Goal: Information Seeking & Learning: Find specific fact

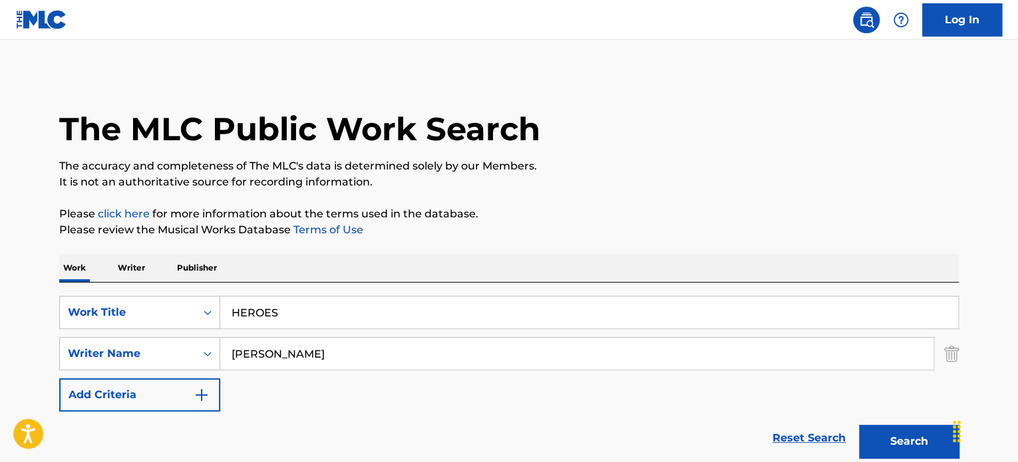
click at [315, 283] on div "SearchWithCriteria4bbf2efe-3e82-44f0-a25b-deb57f1d120c Work Title HEROES Search…" at bounding box center [509, 374] width 900 height 182
click at [207, 315] on div "SearchWithCriteria4bbf2efe-3e82-44f0-a25b-deb57f1d120c Work Title HEROES" at bounding box center [509, 312] width 900 height 33
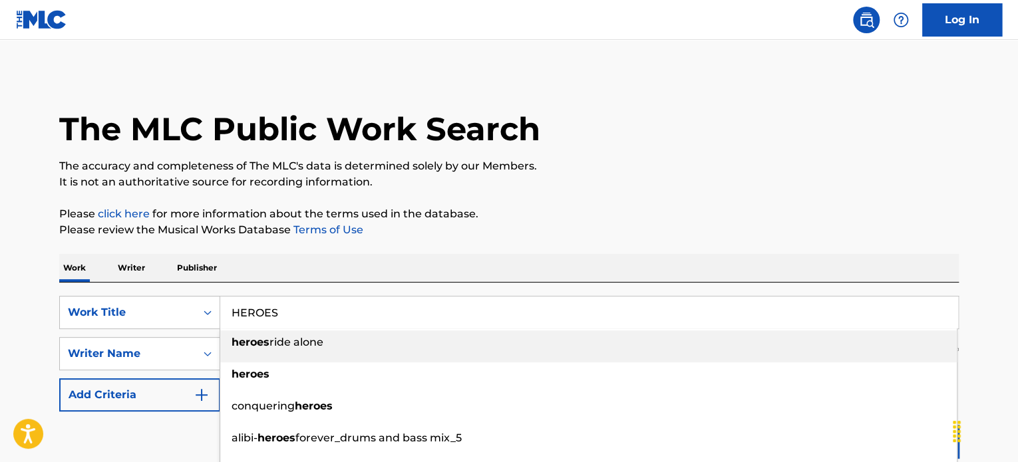
paste input "FOR SHO"
type input "FOR SHO"
click at [707, 184] on p "It is not an authoritative source for recording information." at bounding box center [509, 182] width 900 height 16
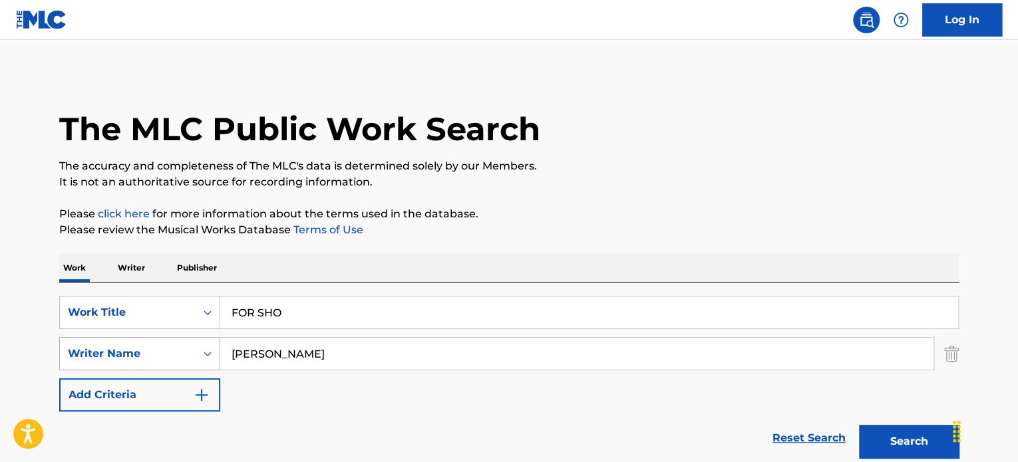
drag, startPoint x: 319, startPoint y: 348, endPoint x: 164, endPoint y: 352, distance: 154.4
click at [146, 350] on div "SearchWithCriteria76e1e240-890d-41ba-ae21-c9b648728394 Writer Name [PERSON_NAME]" at bounding box center [509, 353] width 900 height 33
paste input "[PERSON_NAME]"
click at [878, 444] on button "Search" at bounding box center [909, 441] width 100 height 33
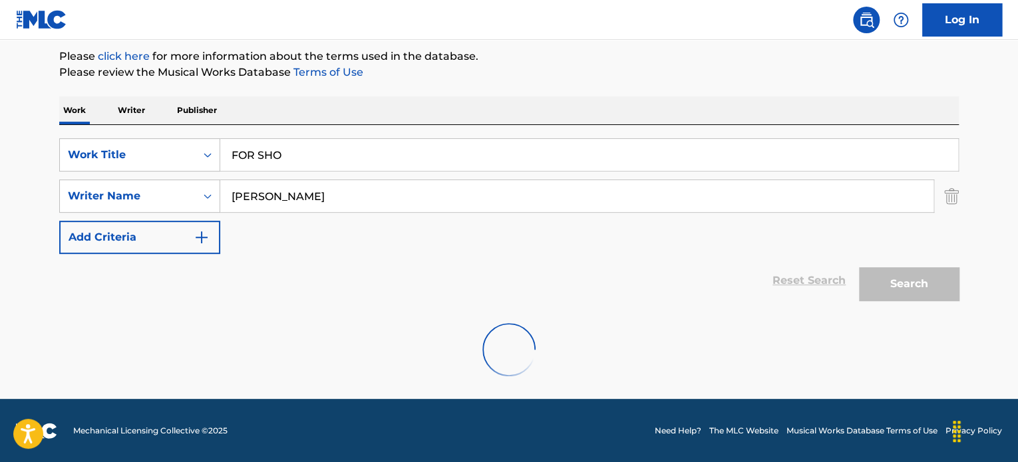
scroll to position [114, 0]
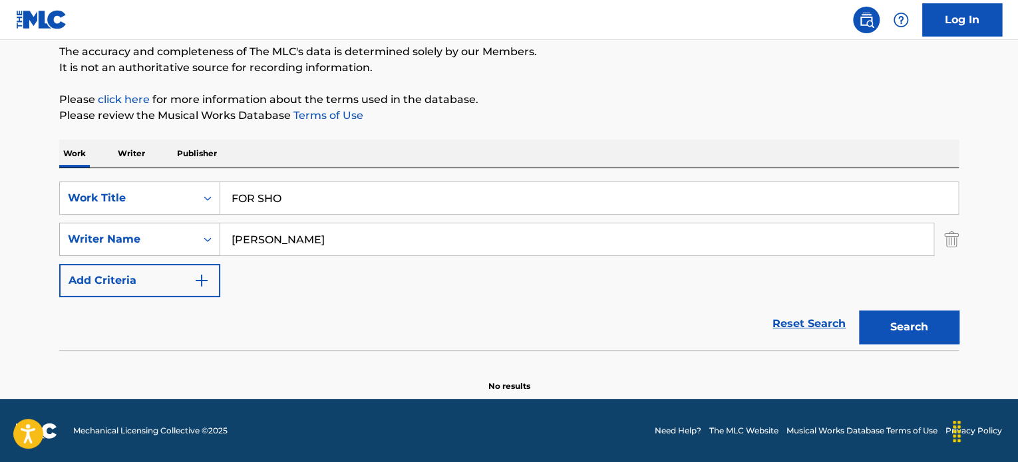
drag, startPoint x: 373, startPoint y: 228, endPoint x: 66, endPoint y: 240, distance: 307.0
click at [66, 240] on div "SearchWithCriteria76e1e240-890d-41ba-ae21-c9b648728394 Writer Name [PERSON_NAME]" at bounding box center [509, 239] width 900 height 33
paste input "[PERSON_NAME]"
type input "[PERSON_NAME]"
click at [921, 325] on button "Search" at bounding box center [909, 327] width 100 height 33
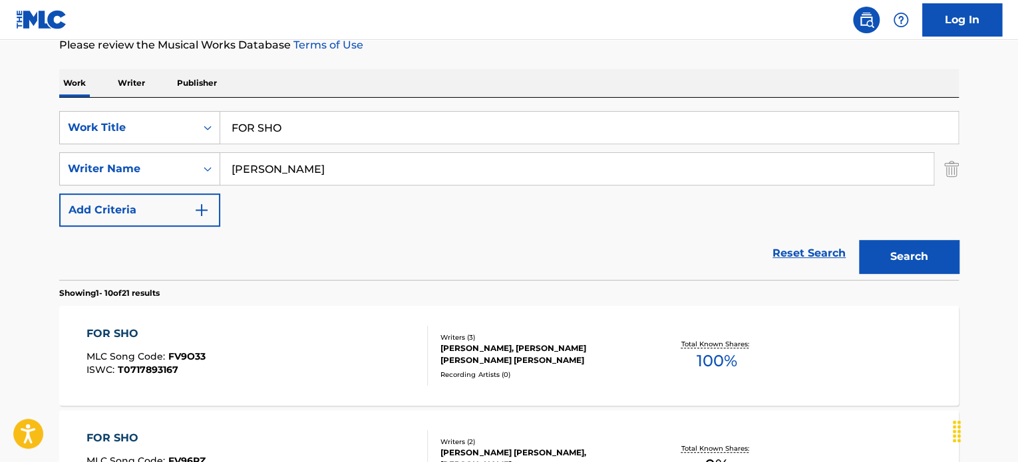
scroll to position [226, 0]
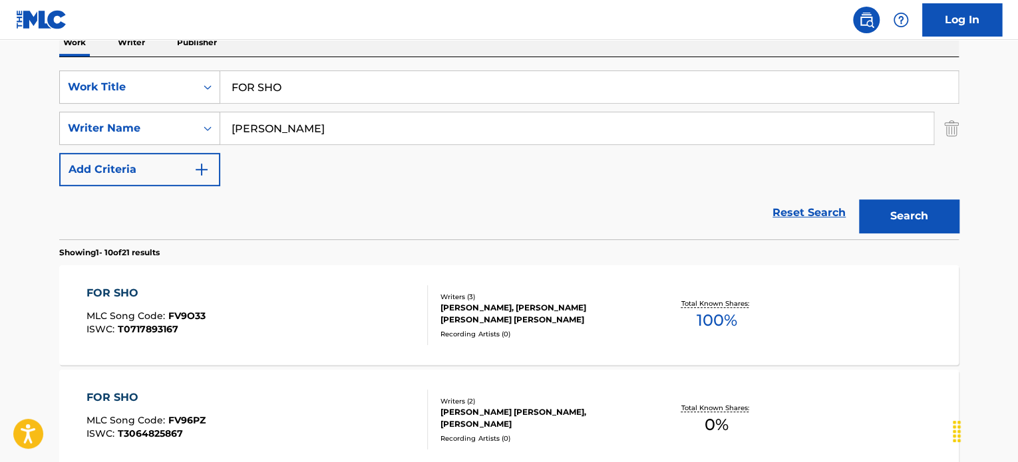
click at [514, 305] on div "[PERSON_NAME], [PERSON_NAME] [PERSON_NAME] [PERSON_NAME]" at bounding box center [541, 314] width 201 height 24
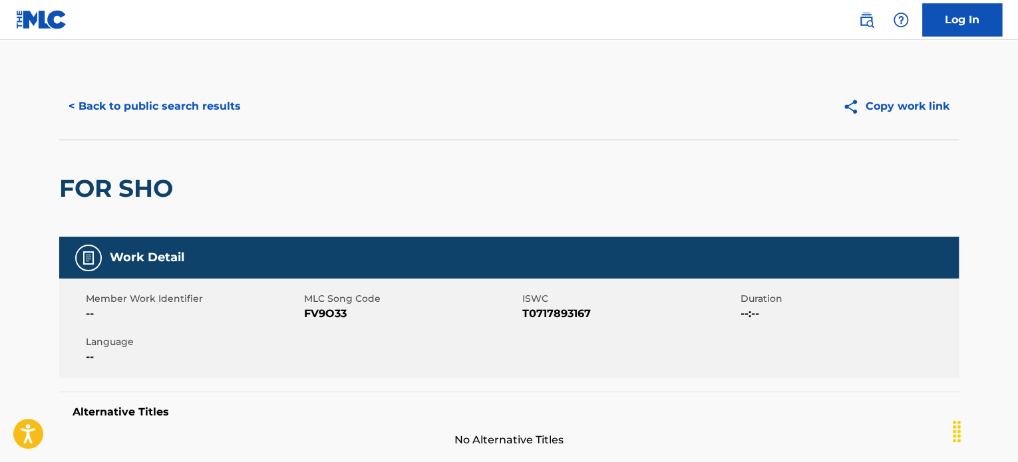
click at [97, 106] on button "< Back to public search results" at bounding box center [154, 106] width 191 height 33
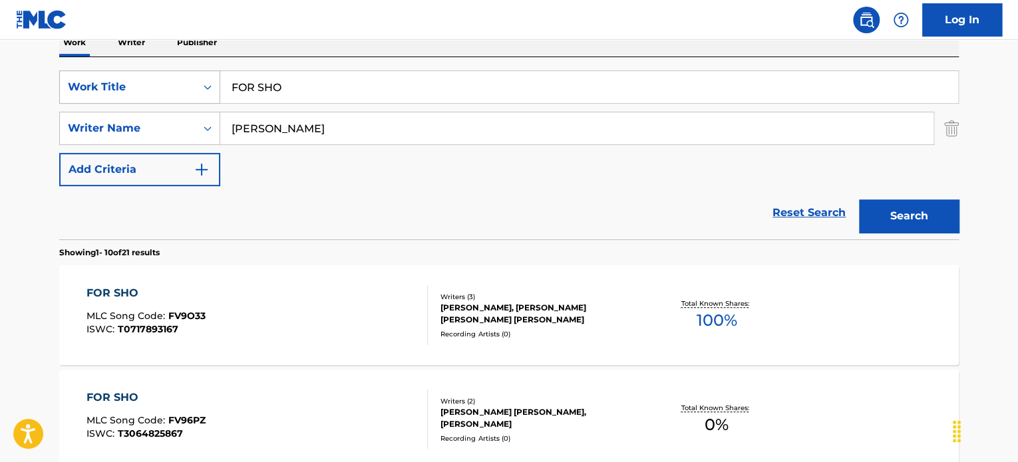
drag, startPoint x: 308, startPoint y: 96, endPoint x: 93, endPoint y: 76, distance: 215.9
click at [106, 77] on div "SearchWithCriteria4bbf2efe-3e82-44f0-a25b-deb57f1d120c Work Title FOR SHO" at bounding box center [509, 87] width 900 height 33
paste input "Yo Quiero Saber"
type input "Yo Quiero Saber"
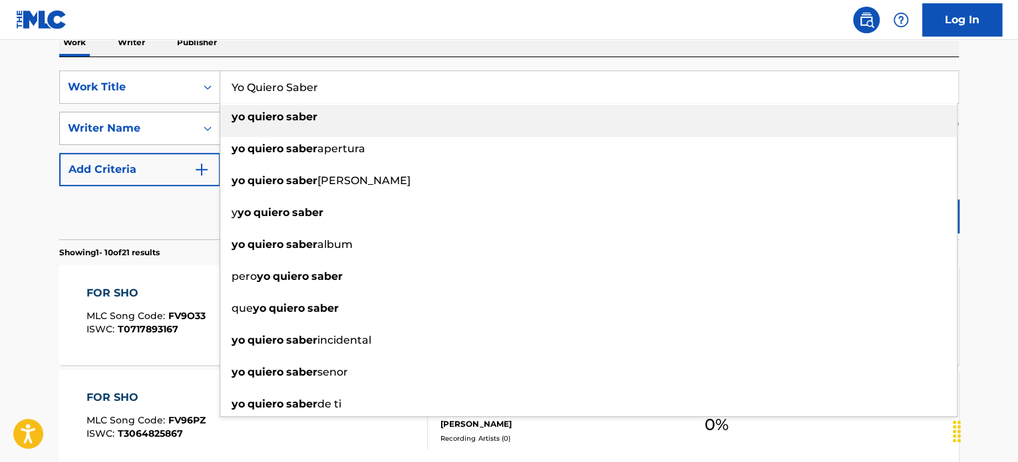
click at [103, 140] on div "SearchWithCriteria4bbf2efe-3e82-44f0-a25b-deb57f1d120c Work Title Yo Quiero Sab…" at bounding box center [509, 129] width 900 height 116
click at [155, 206] on div "Reset Search Search" at bounding box center [509, 212] width 900 height 53
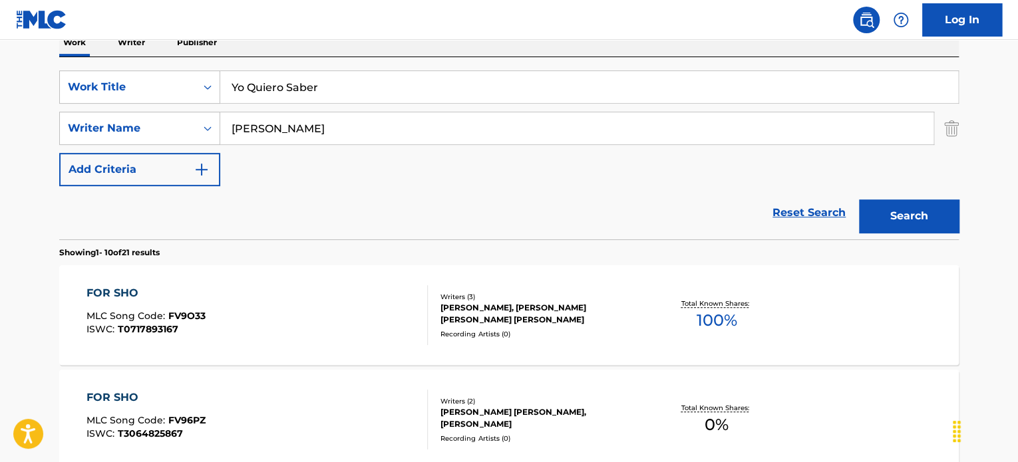
drag, startPoint x: 369, startPoint y: 122, endPoint x: 49, endPoint y: 122, distance: 320.1
paste input "[PERSON_NAME]"
type input "[PERSON_NAME]"
click at [901, 221] on button "Search" at bounding box center [909, 216] width 100 height 33
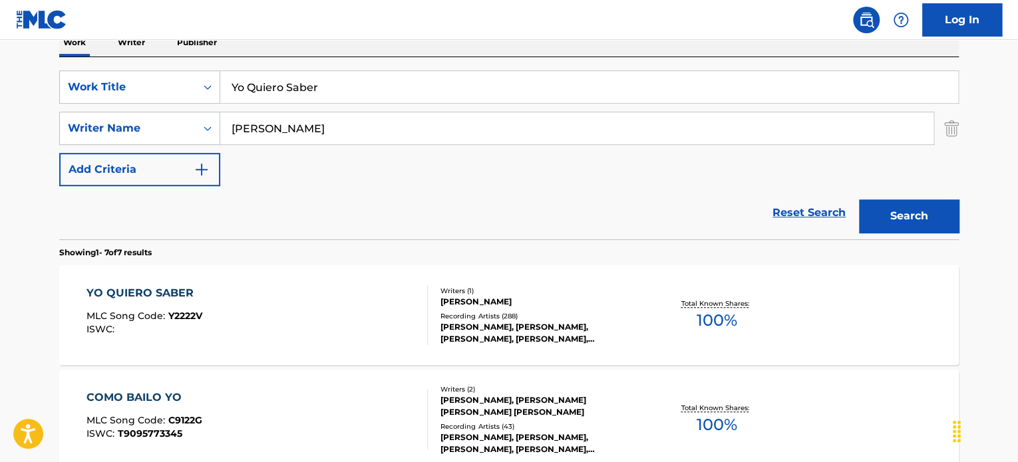
click at [515, 325] on div "[PERSON_NAME], [PERSON_NAME], [PERSON_NAME], [PERSON_NAME], [PERSON_NAME]" at bounding box center [541, 333] width 201 height 24
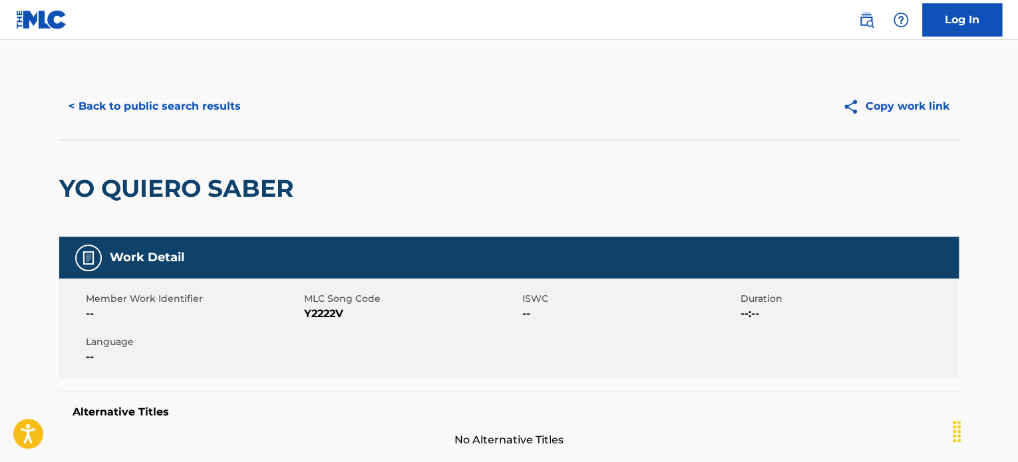
click at [211, 106] on button "< Back to public search results" at bounding box center [154, 106] width 191 height 33
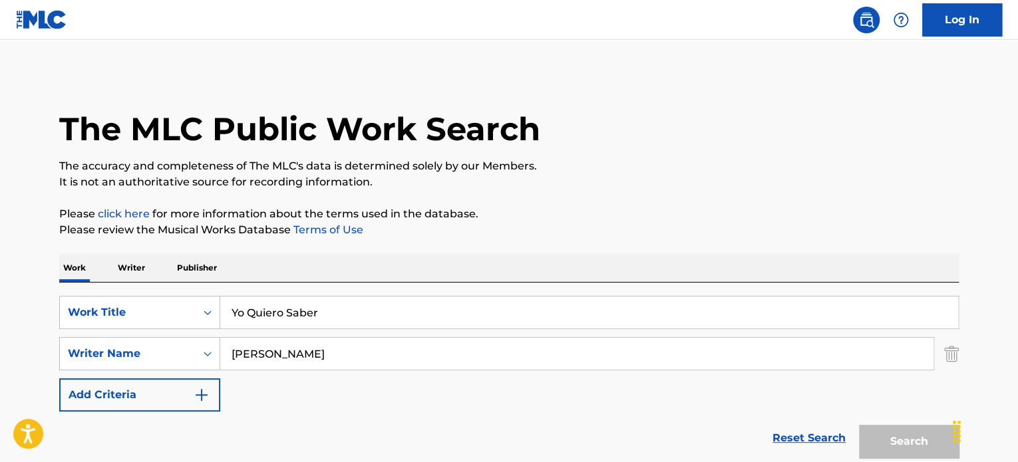
scroll to position [226, 0]
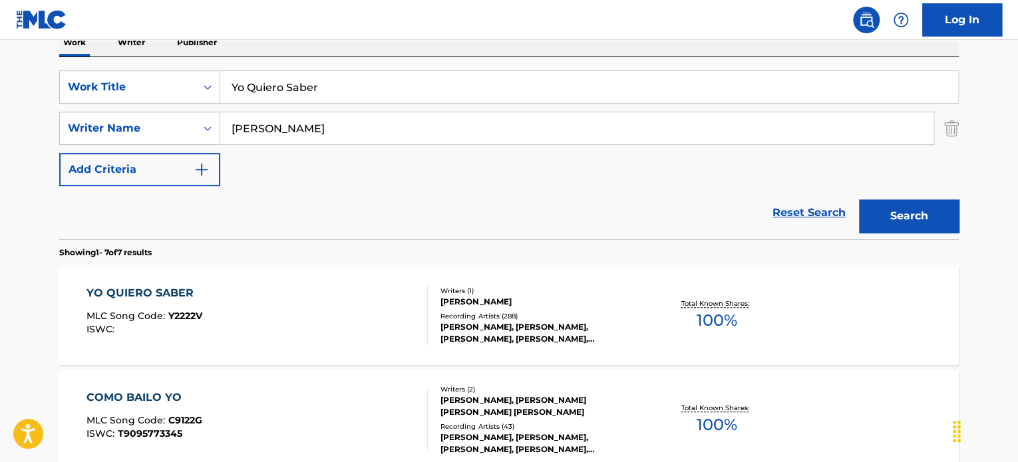
drag, startPoint x: 403, startPoint y: 114, endPoint x: 61, endPoint y: 105, distance: 342.2
click at [63, 105] on div "SearchWithCriteria4bbf2efe-3e82-44f0-a25b-deb57f1d120c Work Title Yo Quiero Sab…" at bounding box center [509, 129] width 900 height 116
paste input "Prem Pandit"
type input "Prem Pandit"
drag, startPoint x: 361, startPoint y: 84, endPoint x: 114, endPoint y: 68, distance: 246.7
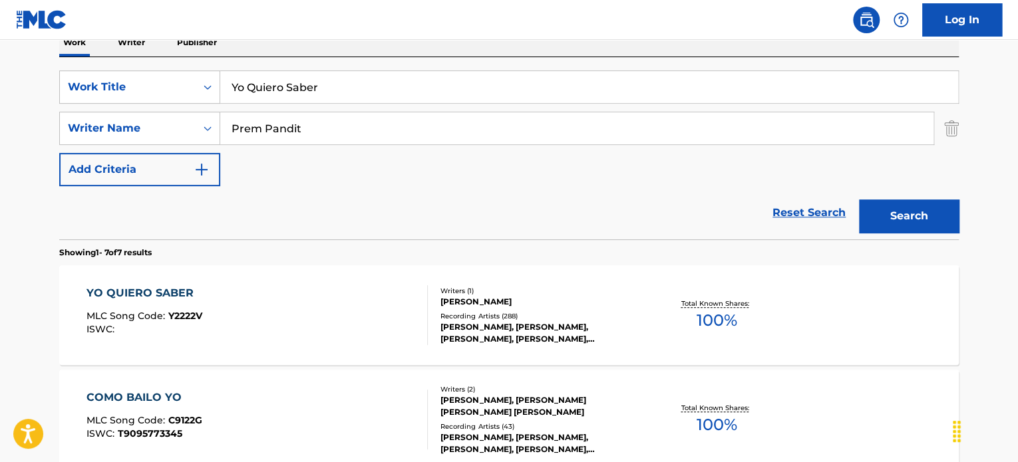
click at [125, 66] on div "SearchWithCriteria4bbf2efe-3e82-44f0-a25b-deb57f1d120c Work Title Yo Quiero Sab…" at bounding box center [509, 148] width 900 height 182
paste input "O MISS DE DE KISS"
type input "O MISS DE DE KISS"
click at [914, 210] on button "Search" at bounding box center [909, 216] width 100 height 33
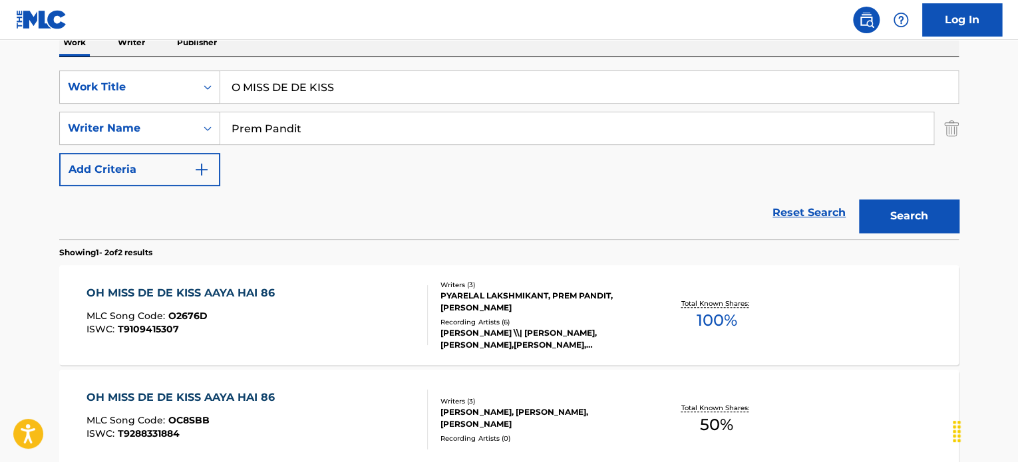
click at [478, 306] on div "PYARELAL LAKSHMIKANT, PREM PANDIT, [PERSON_NAME]" at bounding box center [541, 302] width 201 height 24
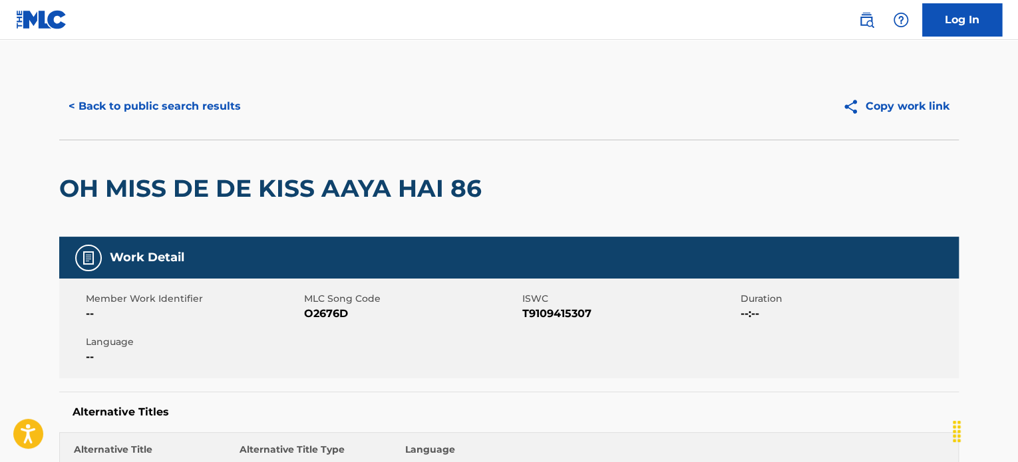
click at [192, 82] on div "< Back to public search results Copy work link" at bounding box center [509, 106] width 900 height 67
click at [190, 98] on button "< Back to public search results" at bounding box center [154, 106] width 191 height 33
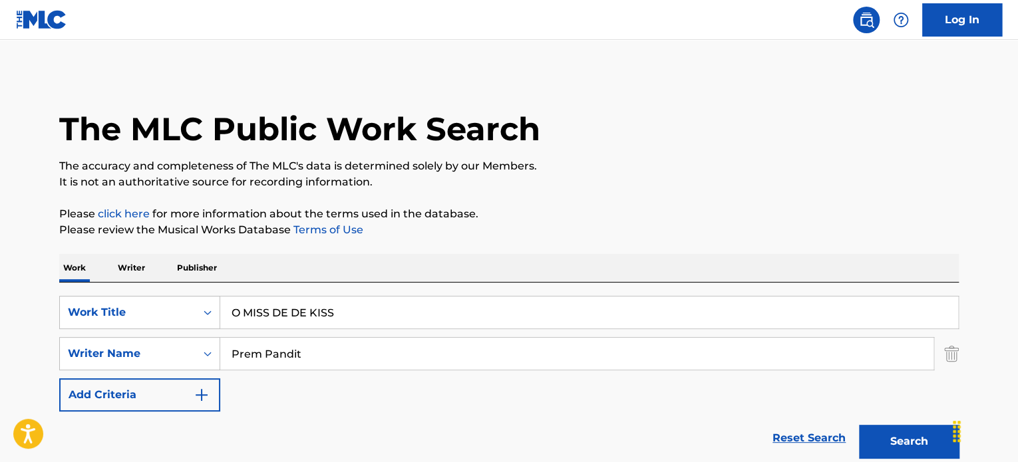
scroll to position [226, 0]
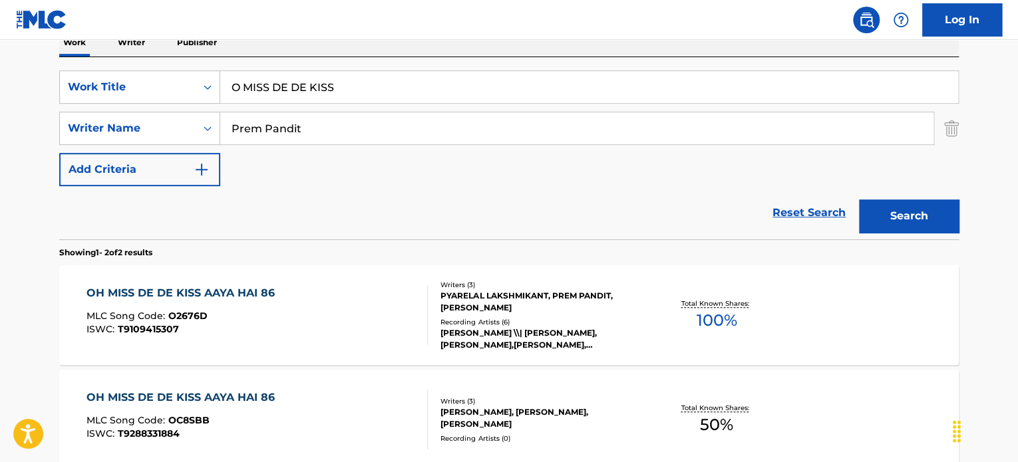
drag, startPoint x: 329, startPoint y: 128, endPoint x: 0, endPoint y: 98, distance: 330.1
click at [39, 109] on main "The MLC Public Work Search The accuracy and completeness of The MLC's data is d…" at bounding box center [509, 176] width 1018 height 725
paste input "Djafari Toodeshki Negin"
type input "Djafari Toodeshki Negin"
click at [394, 85] on input "O MISS DE DE KISS" at bounding box center [589, 87] width 738 height 32
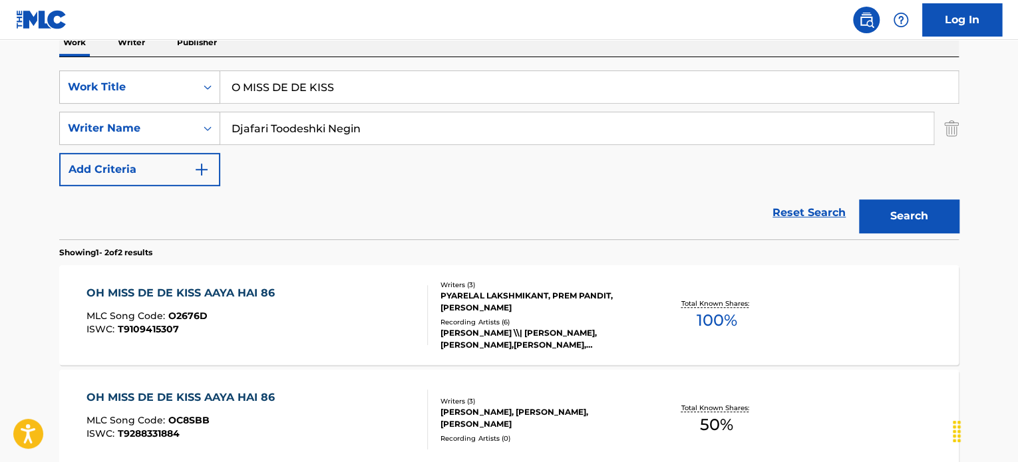
click at [394, 85] on input "O MISS DE DE KISS" at bounding box center [589, 87] width 738 height 32
paste input "ne In A Million"
type input "One In A Million"
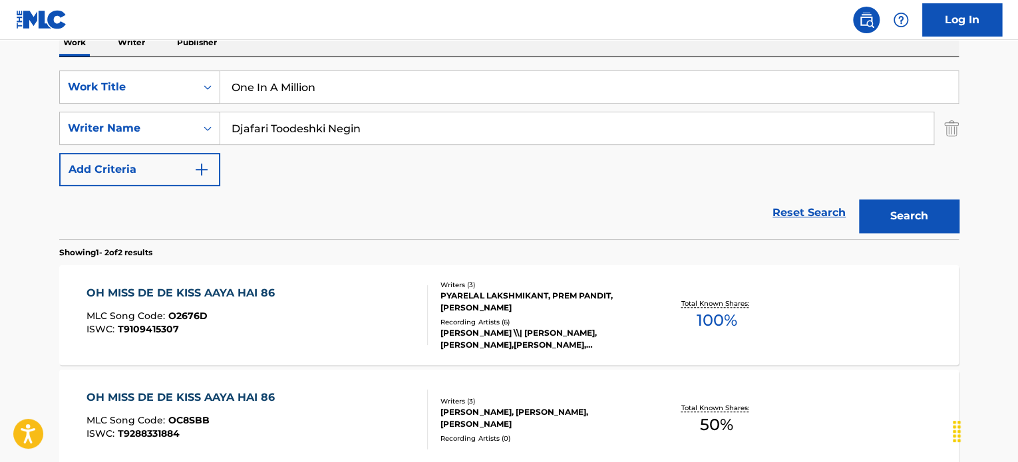
click at [904, 210] on button "Search" at bounding box center [909, 216] width 100 height 33
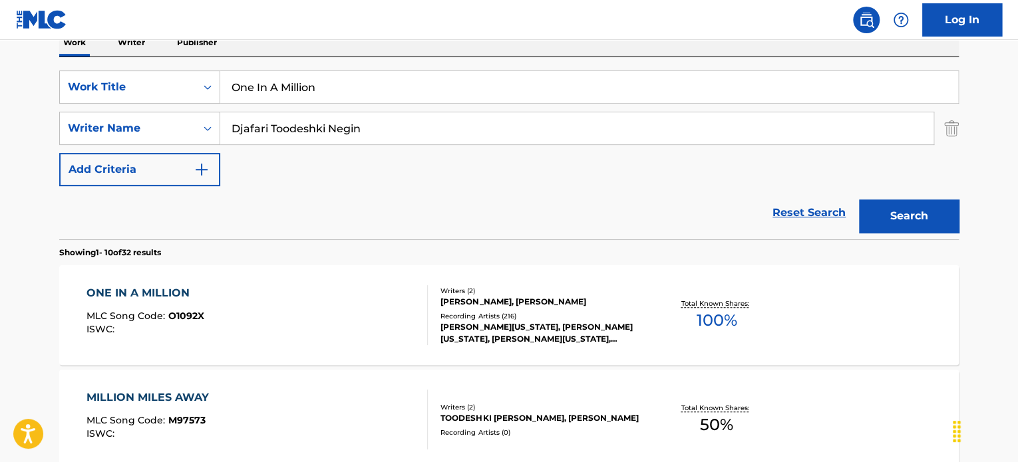
click at [502, 296] on div "[PERSON_NAME], [PERSON_NAME]" at bounding box center [541, 302] width 201 height 12
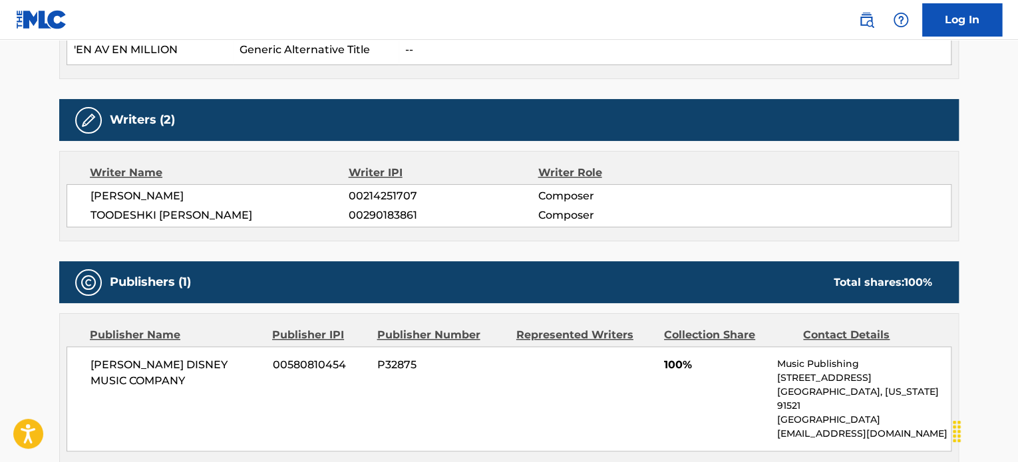
scroll to position [333, 0]
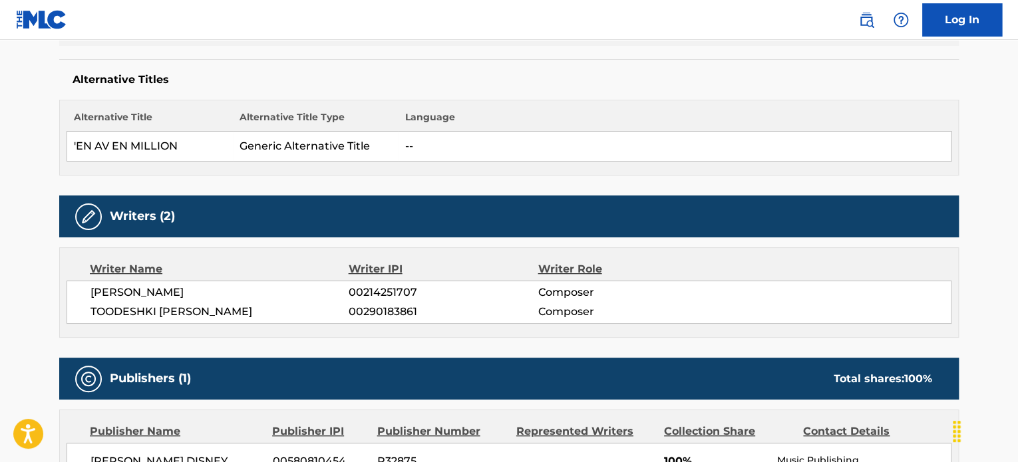
click at [146, 306] on span "TOODESHKI [PERSON_NAME]" at bounding box center [220, 312] width 258 height 16
click at [120, 307] on span "TOODESHKI [PERSON_NAME]" at bounding box center [220, 312] width 258 height 16
copy span "TOODESHKI"
